Goal: Navigation & Orientation: Find specific page/section

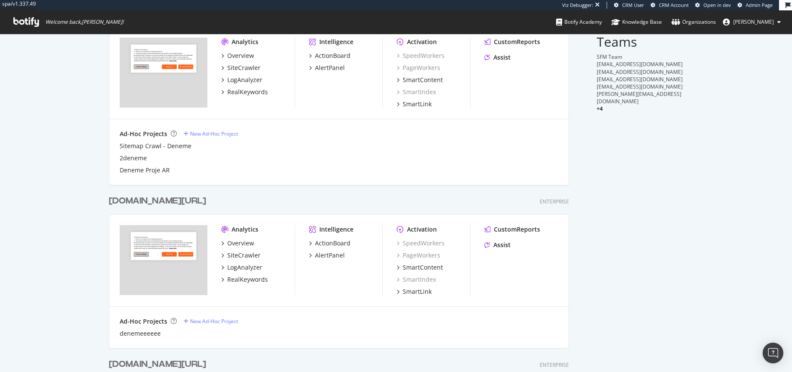
scroll to position [311, 0]
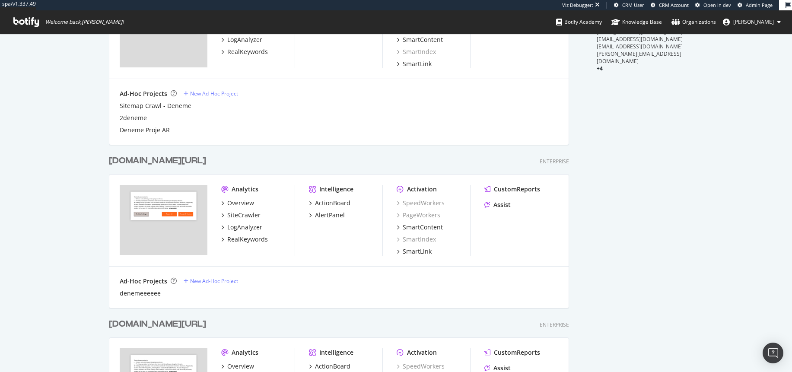
click at [154, 158] on div "trendyol.com/ro" at bounding box center [157, 161] width 97 height 13
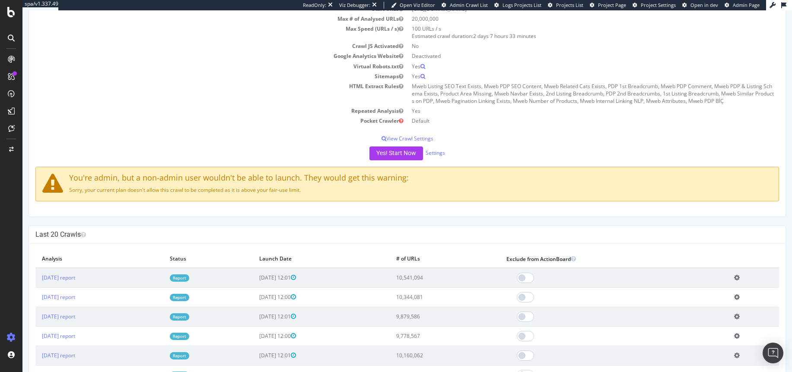
scroll to position [311, 0]
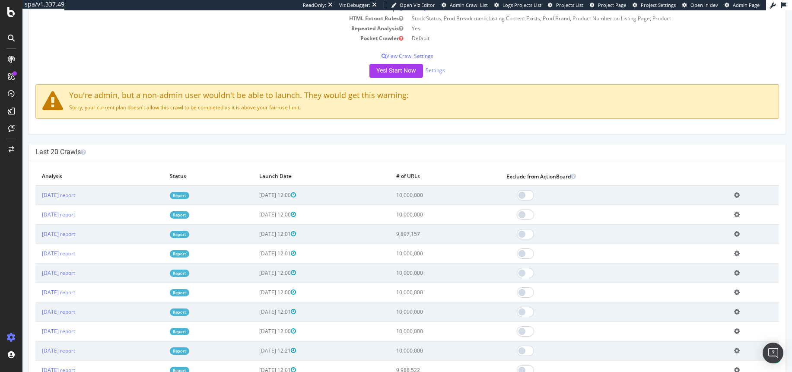
scroll to position [207, 0]
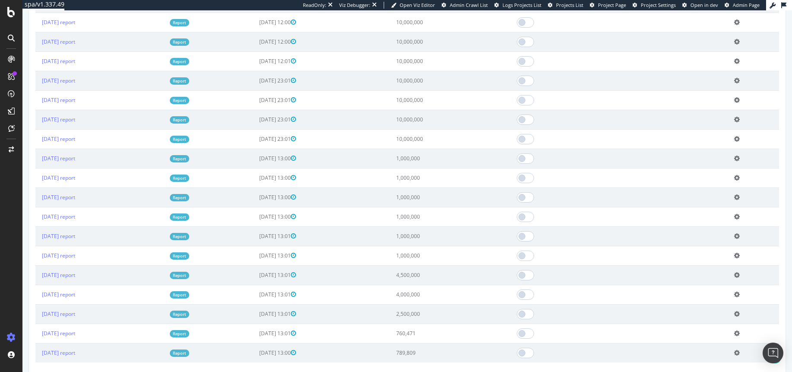
scroll to position [1010, 0]
